Goal: Task Accomplishment & Management: Use online tool/utility

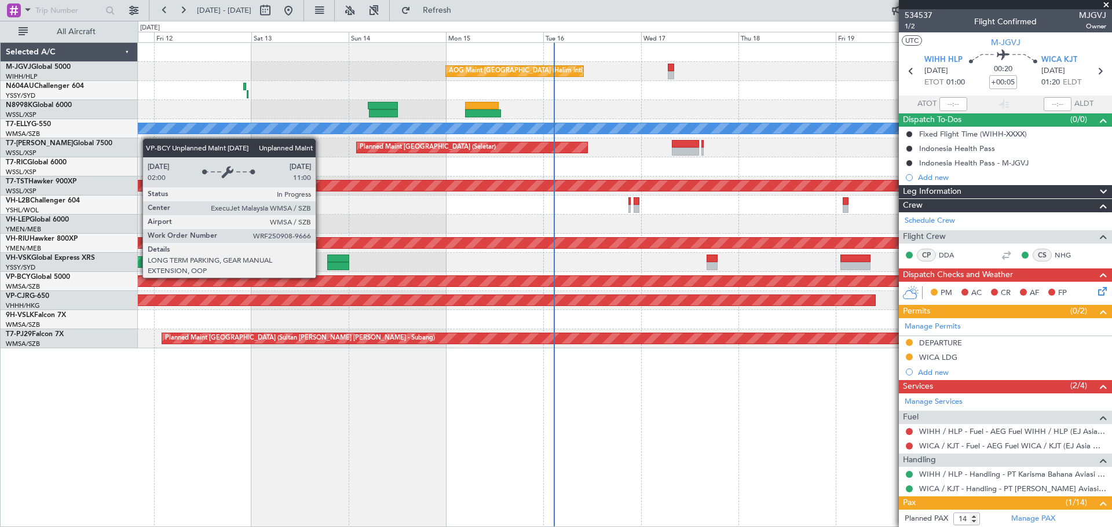
scroll to position [31, 0]
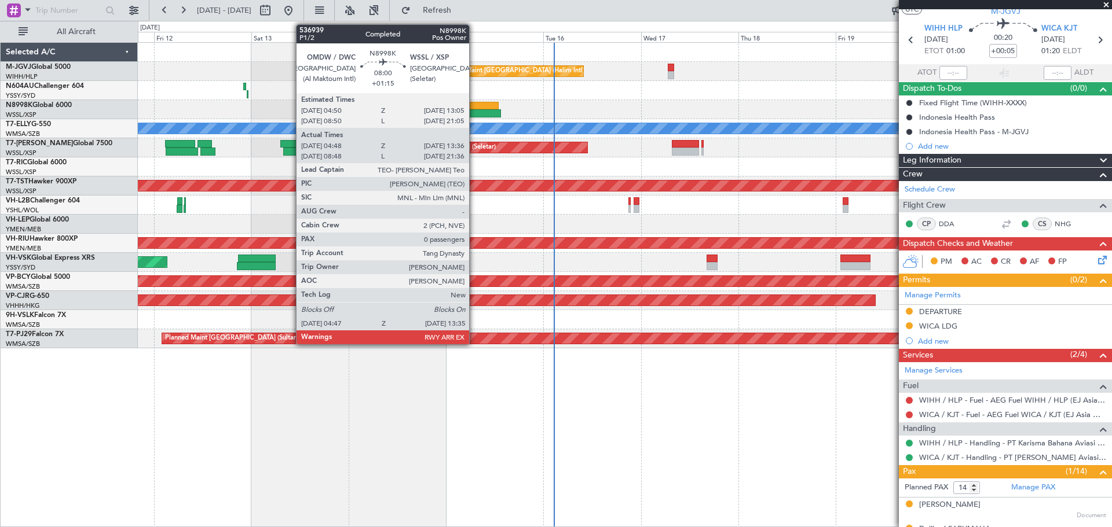
click at [474, 112] on div at bounding box center [483, 113] width 36 height 8
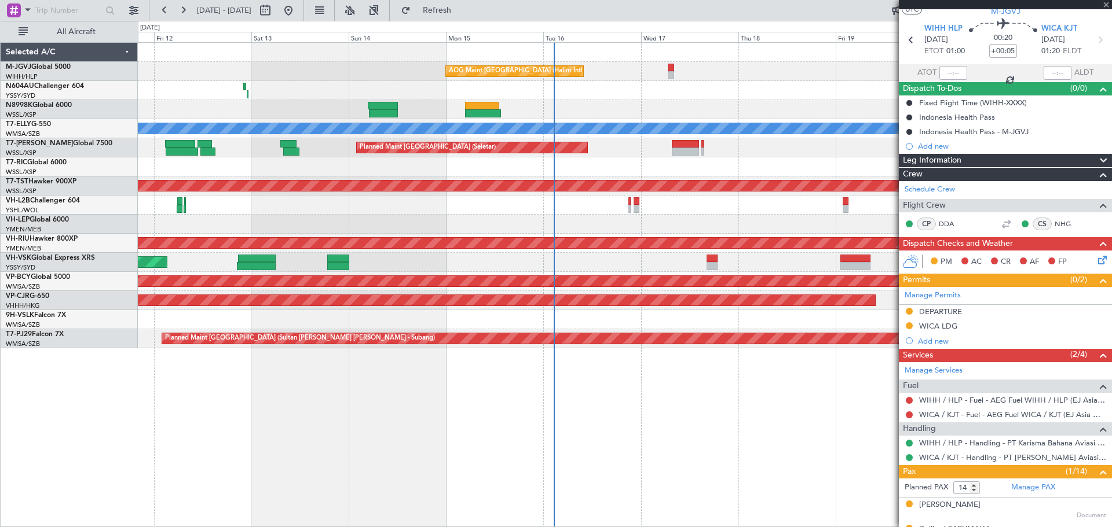
type input "+01:15"
type input "04:58"
type input "13:31"
type input "0"
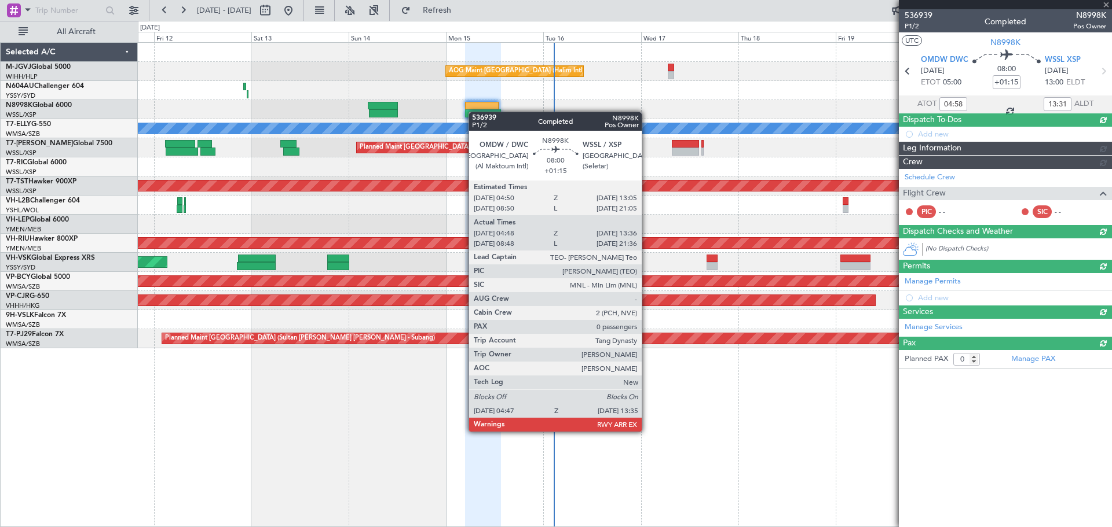
scroll to position [0, 0]
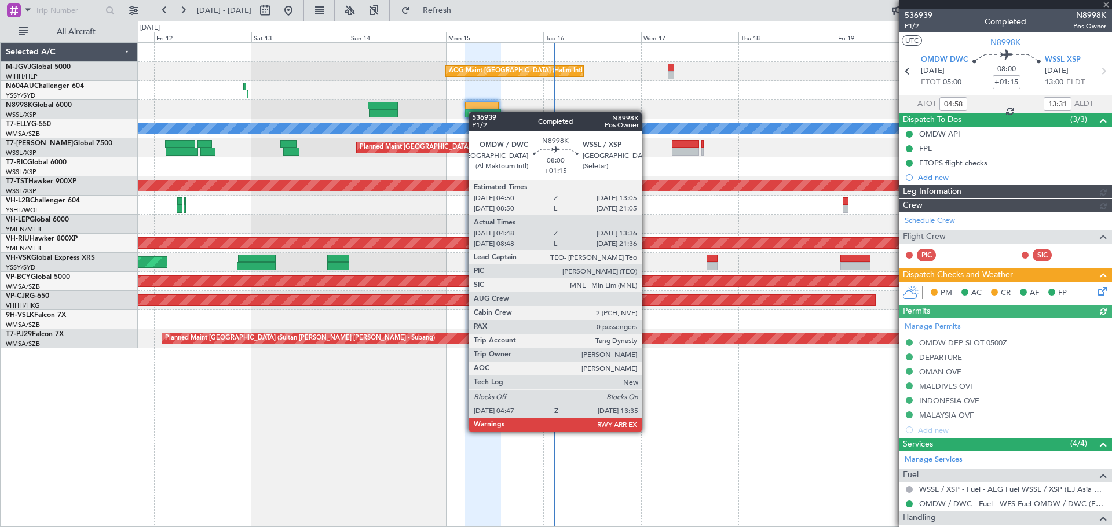
type input "[PERSON_NAME] (LEU)"
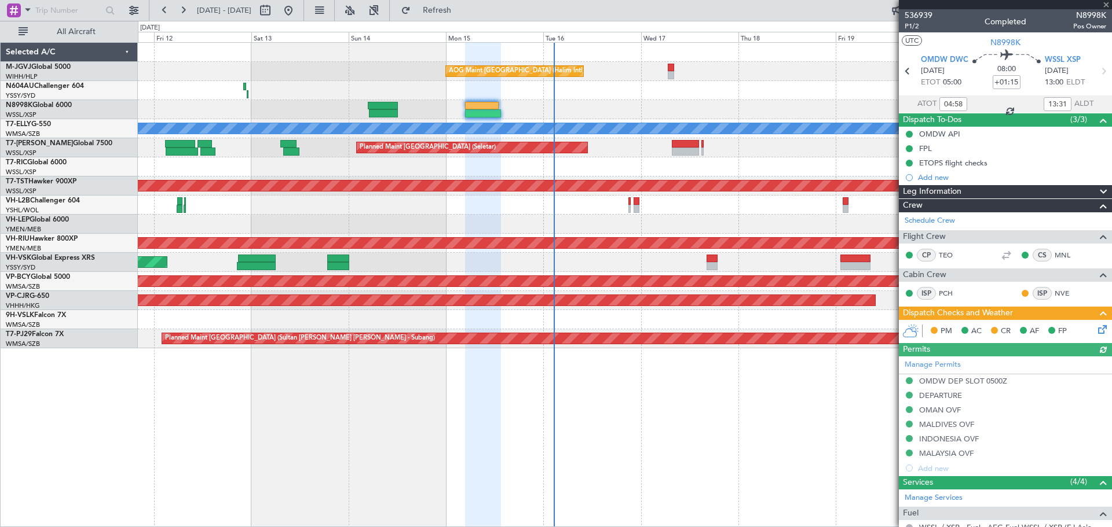
click at [1095, 329] on icon at bounding box center [1099, 327] width 9 height 9
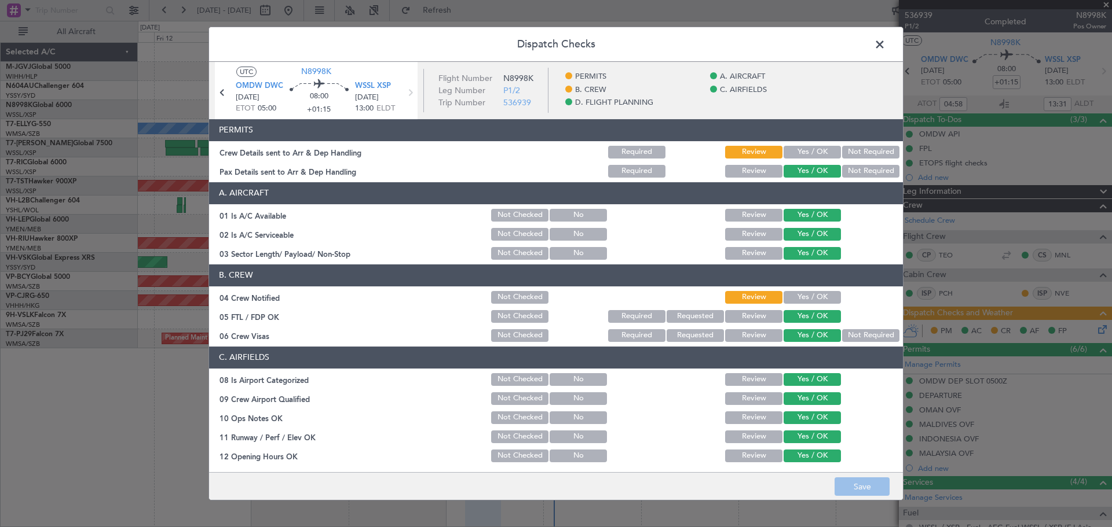
click at [801, 155] on button "Yes / OK" at bounding box center [811, 152] width 57 height 13
click at [794, 297] on button "Yes / OK" at bounding box center [811, 297] width 57 height 13
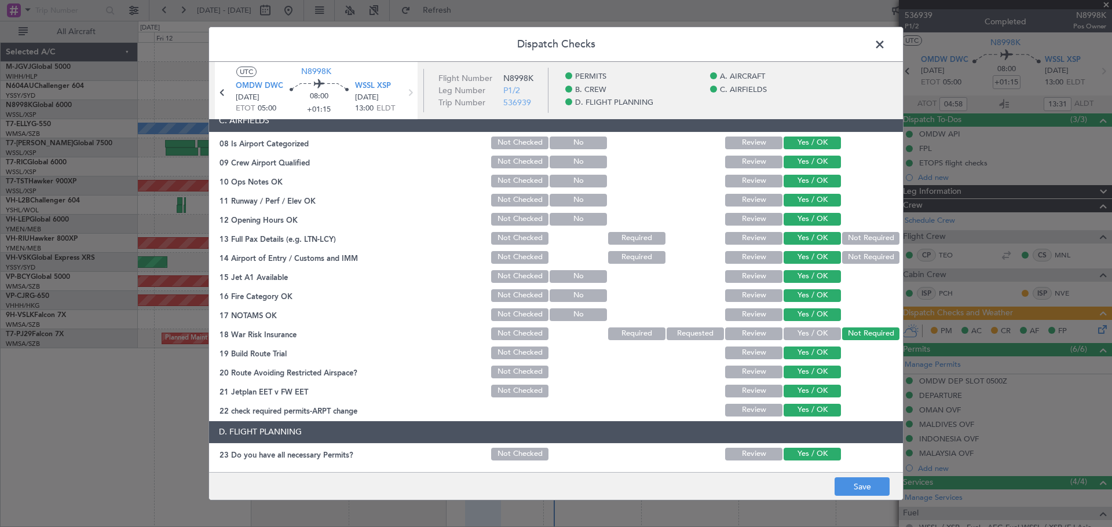
scroll to position [371, 0]
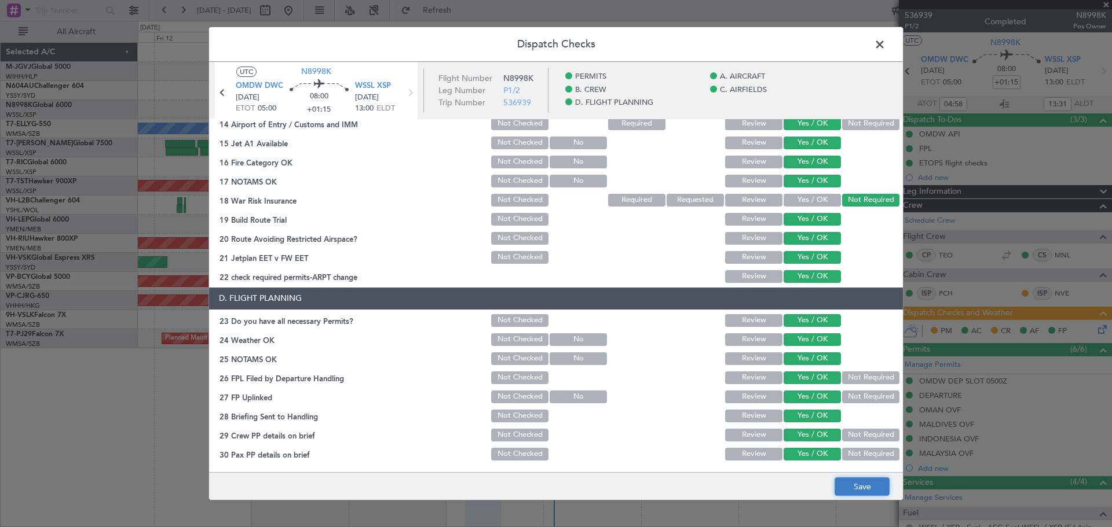
click at [860, 484] on button "Save" at bounding box center [861, 487] width 55 height 19
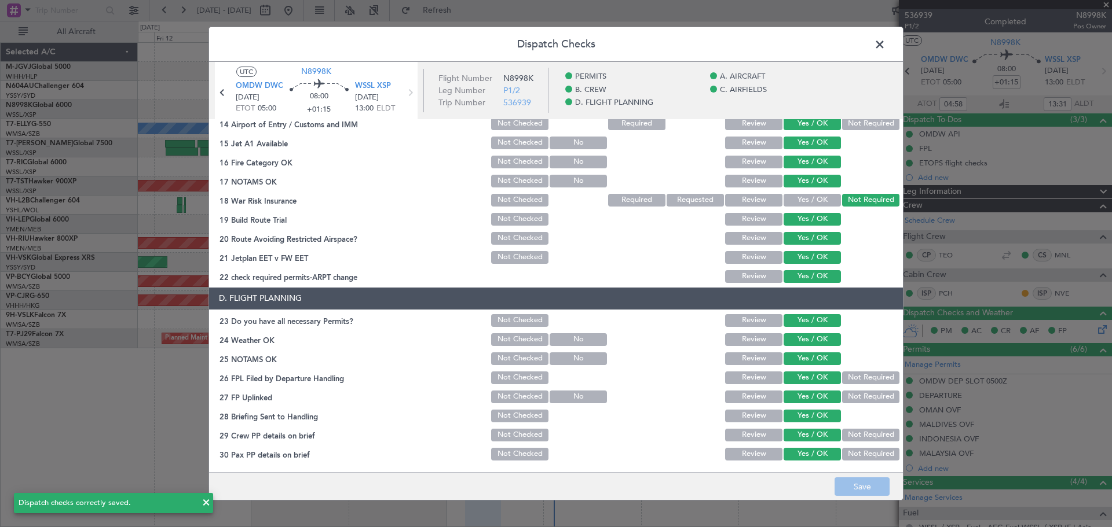
click at [885, 45] on span at bounding box center [885, 47] width 0 height 23
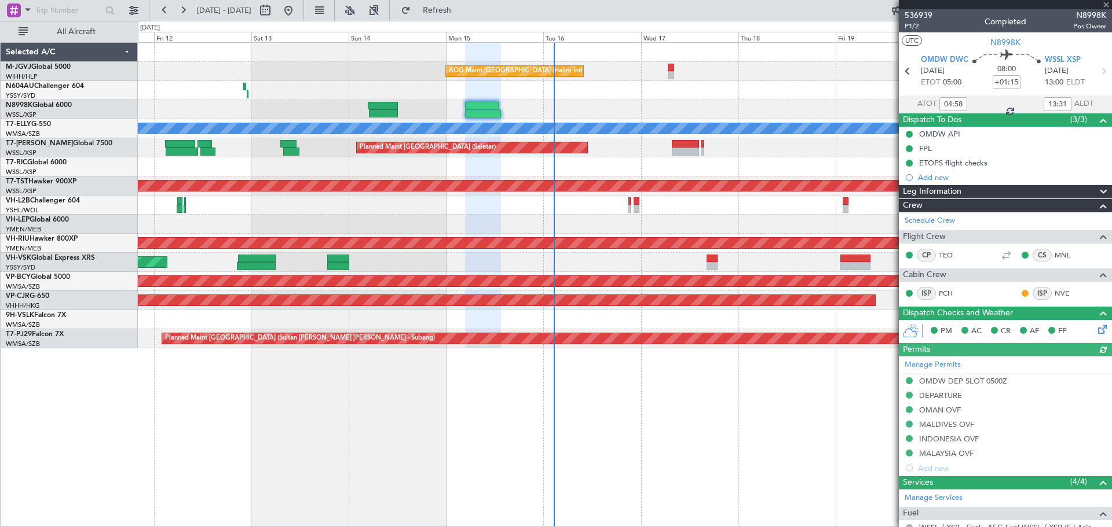
type input "[PERSON_NAME] (LEU)"
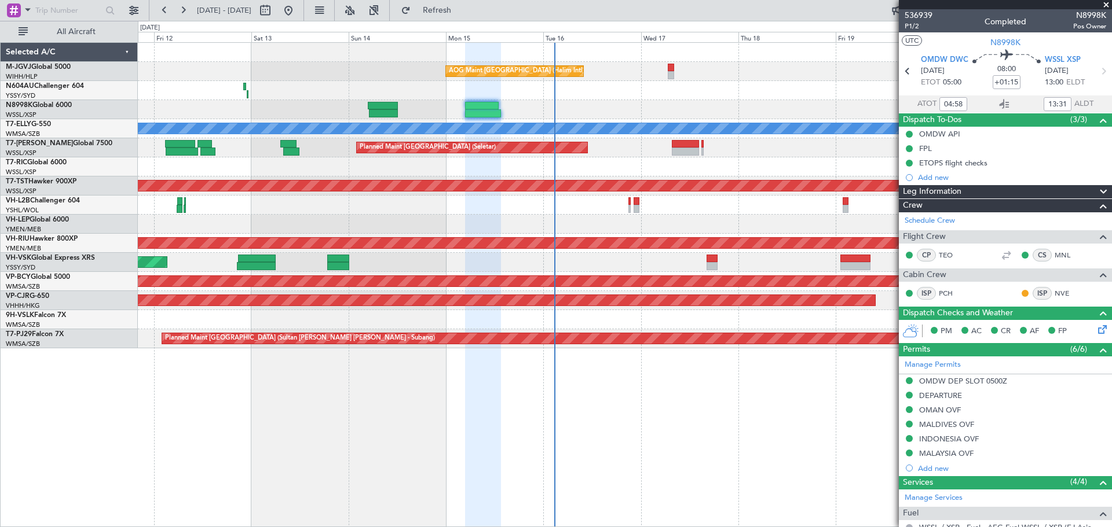
type input "[PERSON_NAME] (LEU)"
click at [263, 375] on div "AOG Maint [GEOGRAPHIC_DATA] (Halim Intl) Planned Maint [GEOGRAPHIC_DATA] (Selet…" at bounding box center [625, 284] width 974 height 485
click at [292, 70] on div "AOG Maint [GEOGRAPHIC_DATA] (Halim Intl)" at bounding box center [624, 71] width 973 height 19
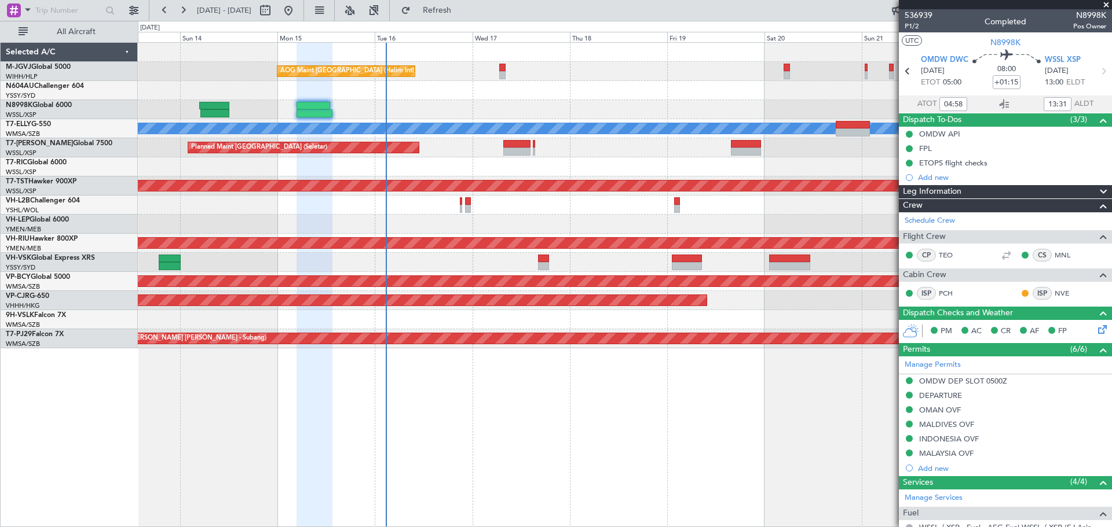
click at [398, 98] on div at bounding box center [624, 90] width 973 height 19
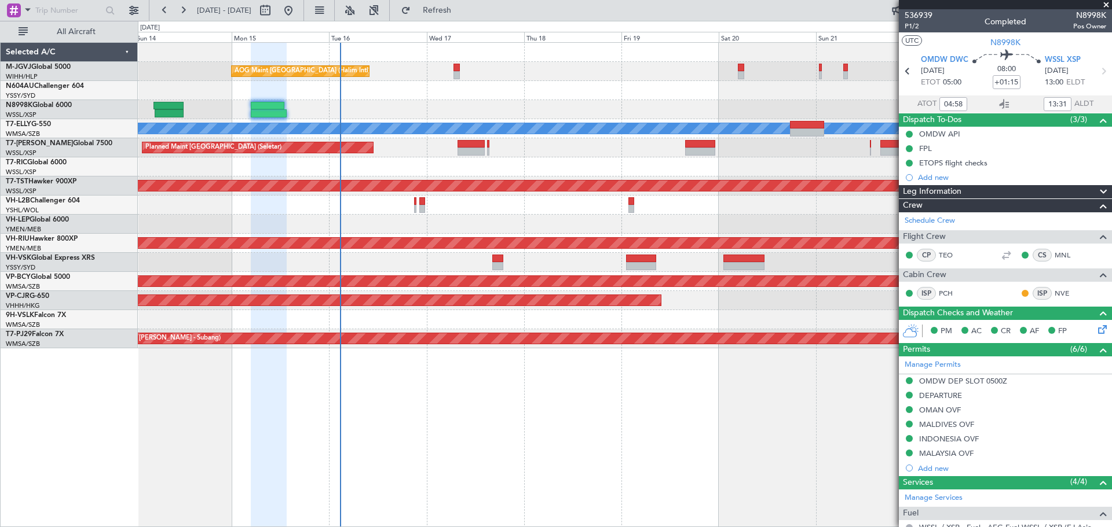
click at [646, 74] on div "AOG Maint [GEOGRAPHIC_DATA] (Halim Intl)" at bounding box center [624, 71] width 973 height 19
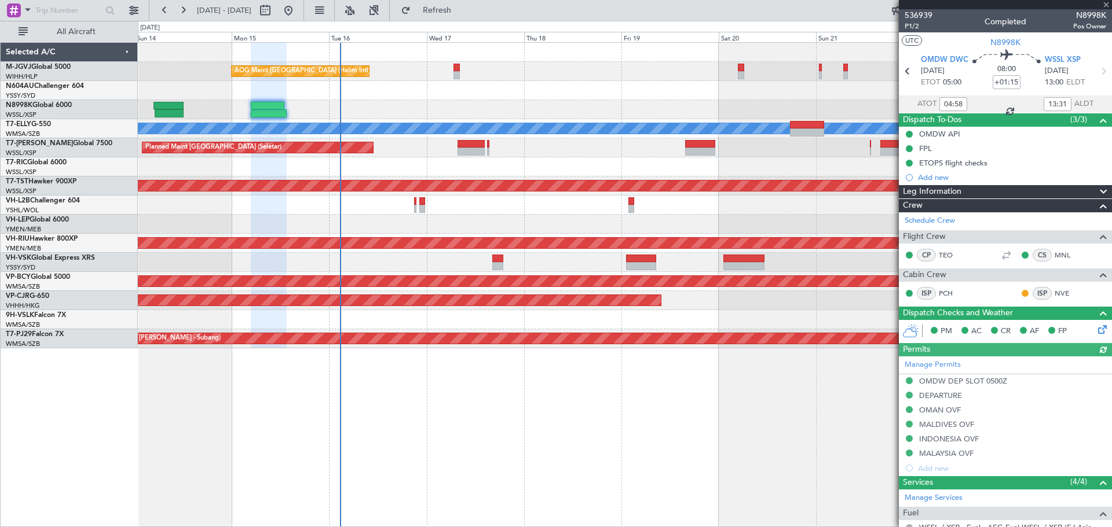
type input "[PERSON_NAME] (LEU)"
